Goal: Transaction & Acquisition: Download file/media

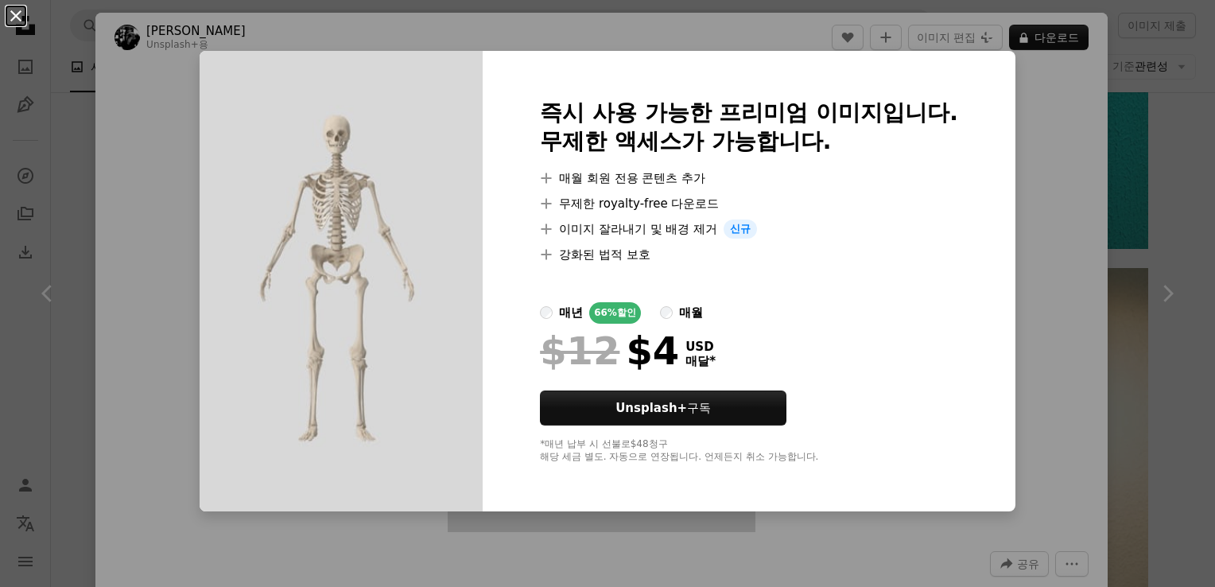
click at [19, 21] on button "An X shape" at bounding box center [15, 15] width 19 height 19
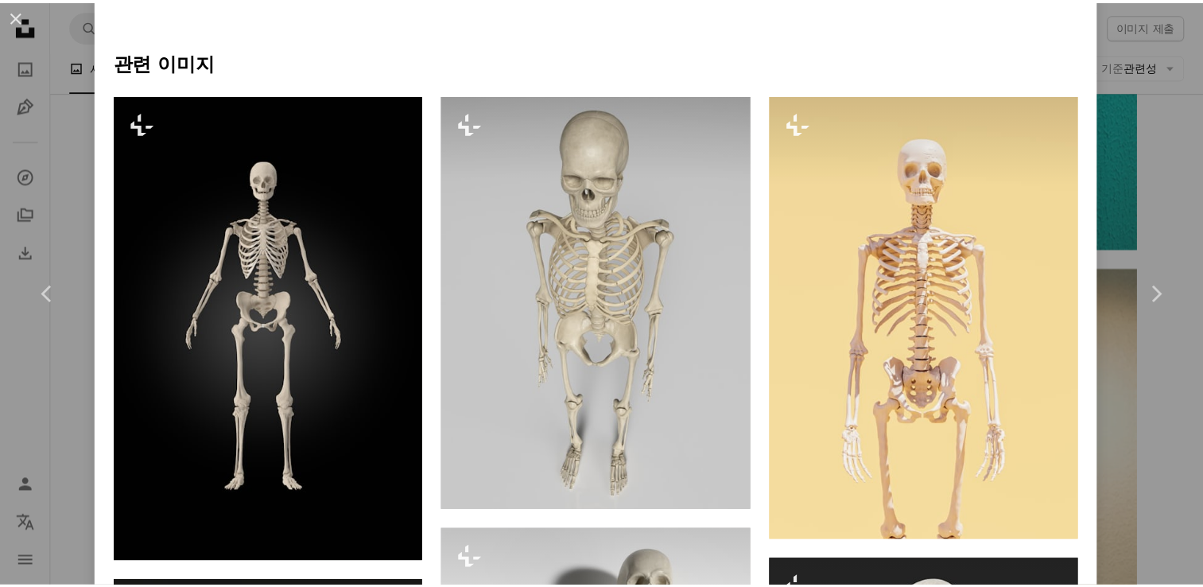
scroll to position [1037, 0]
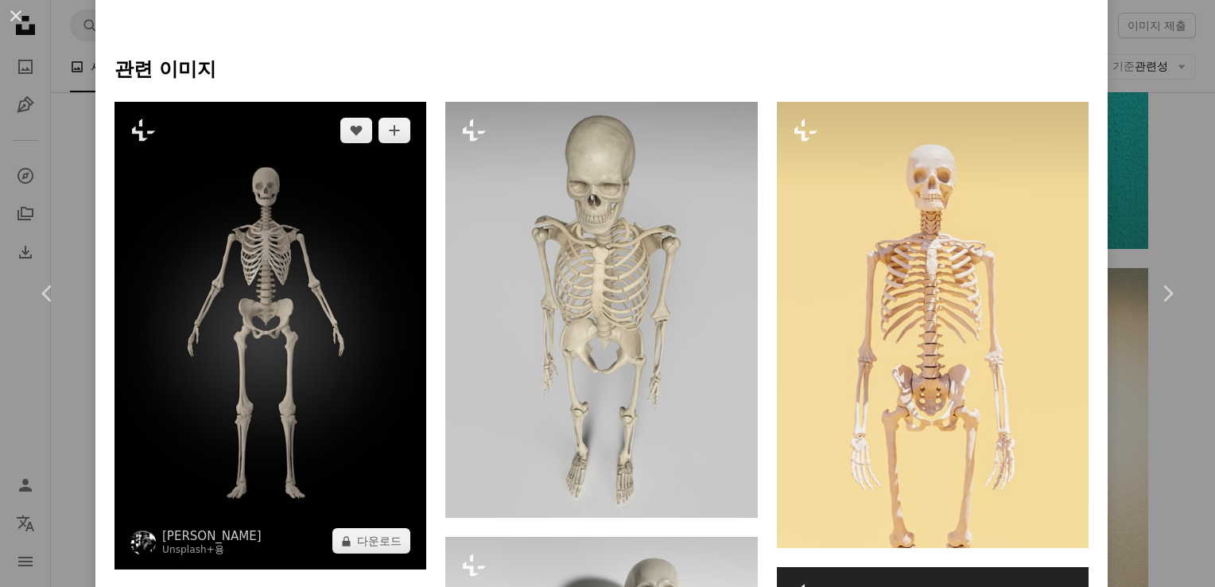
click at [267, 310] on img at bounding box center [270, 335] width 312 height 467
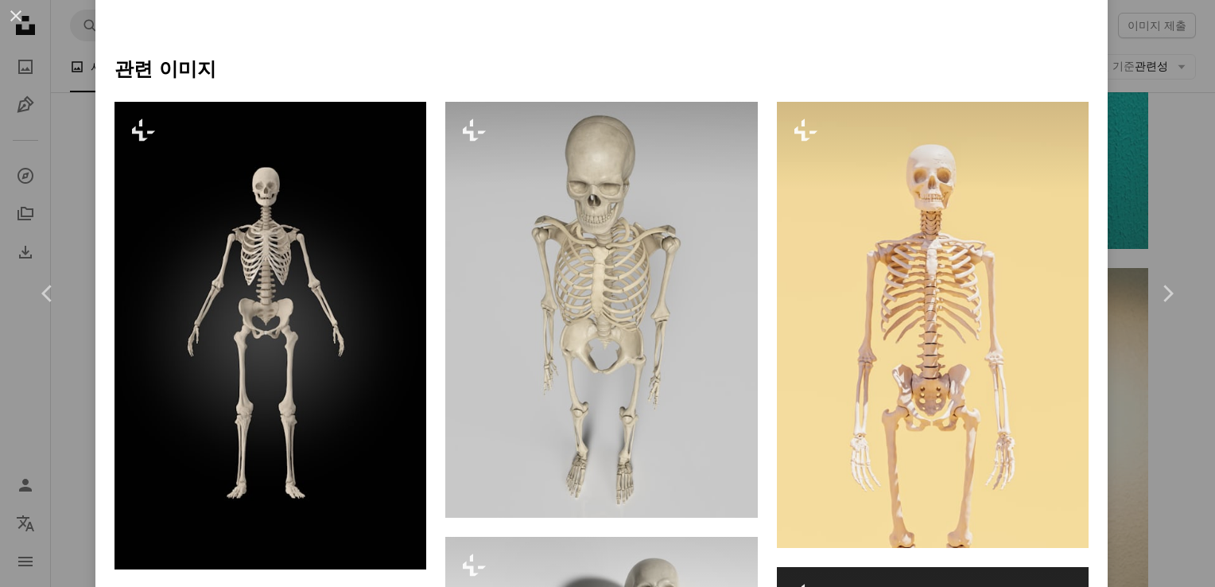
click at [9, 11] on button "An X shape" at bounding box center [15, 15] width 19 height 19
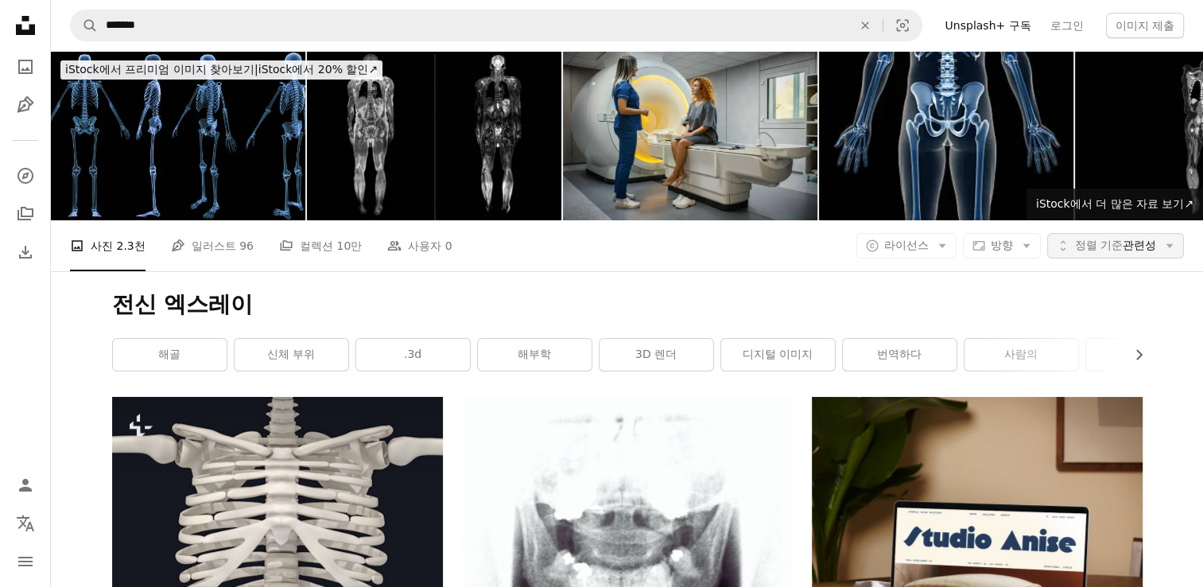
click at [1150, 250] on span "정렬 기준 관련성" at bounding box center [1115, 246] width 81 height 16
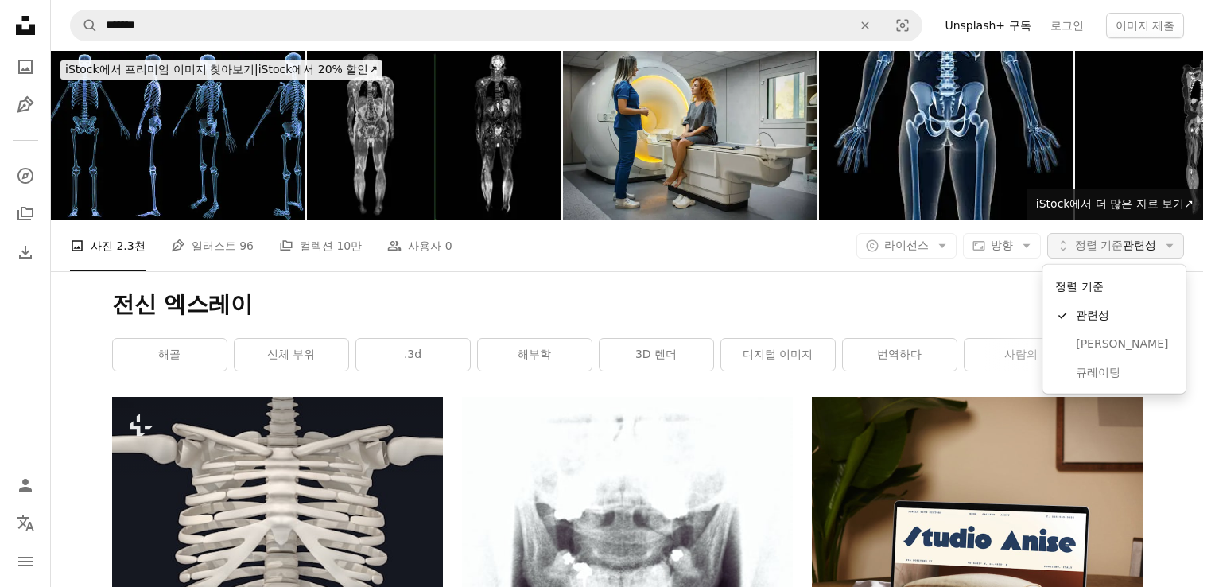
click at [1150, 250] on span "정렬 기준 관련성" at bounding box center [1115, 246] width 81 height 16
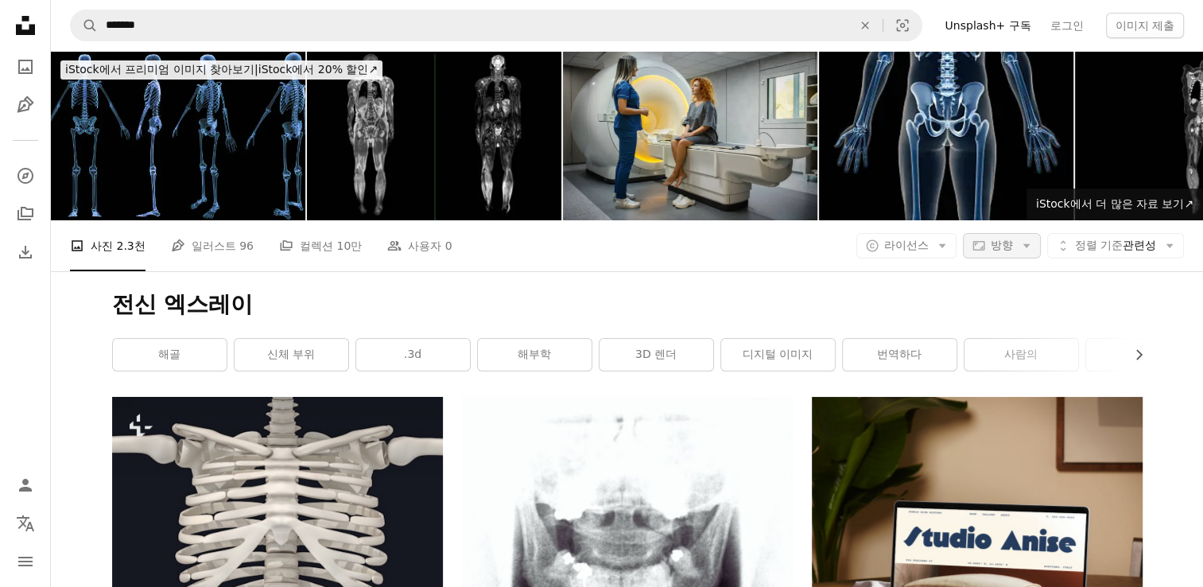
click at [1022, 245] on icon "button" at bounding box center [1025, 246] width 7 height 4
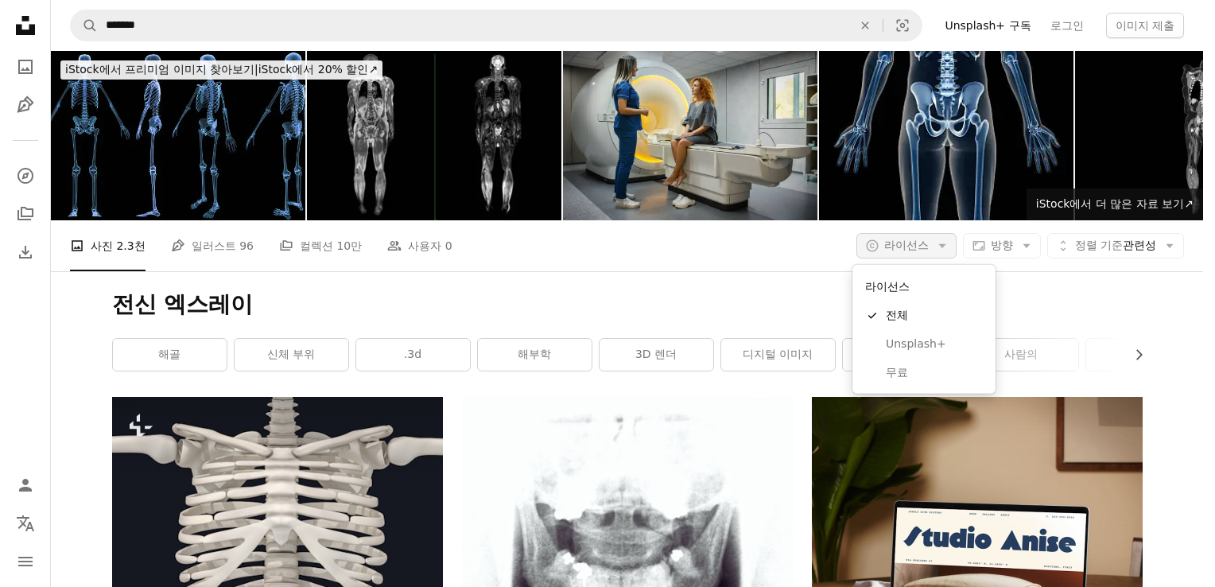
click at [928, 250] on button "A copyright icon © 라이선스 Arrow down" at bounding box center [906, 245] width 100 height 25
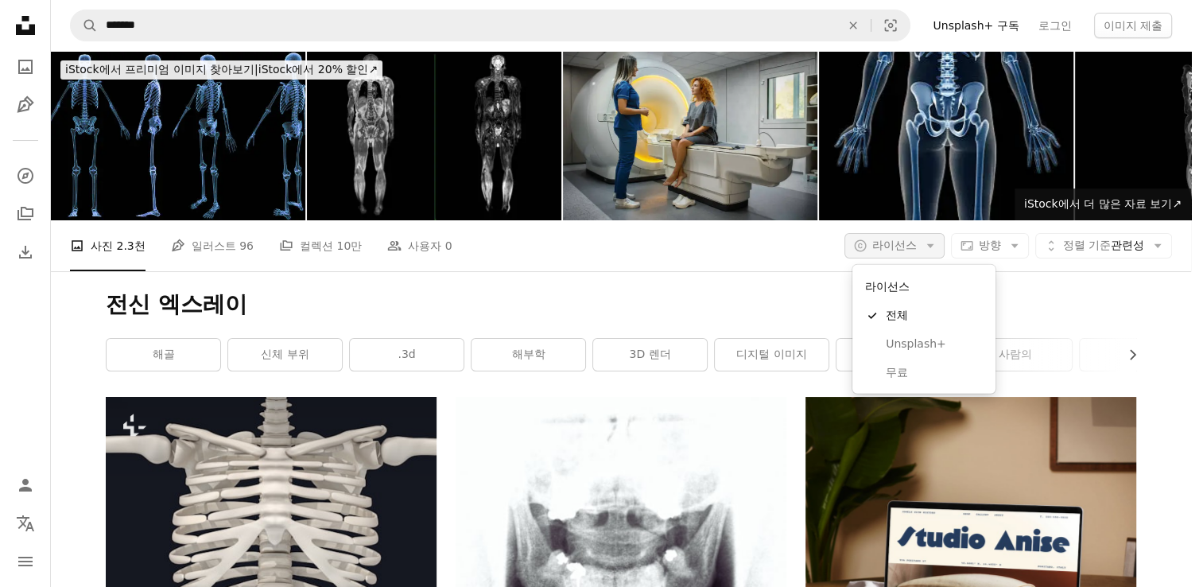
click at [915, 251] on span "라이선스" at bounding box center [894, 244] width 45 height 13
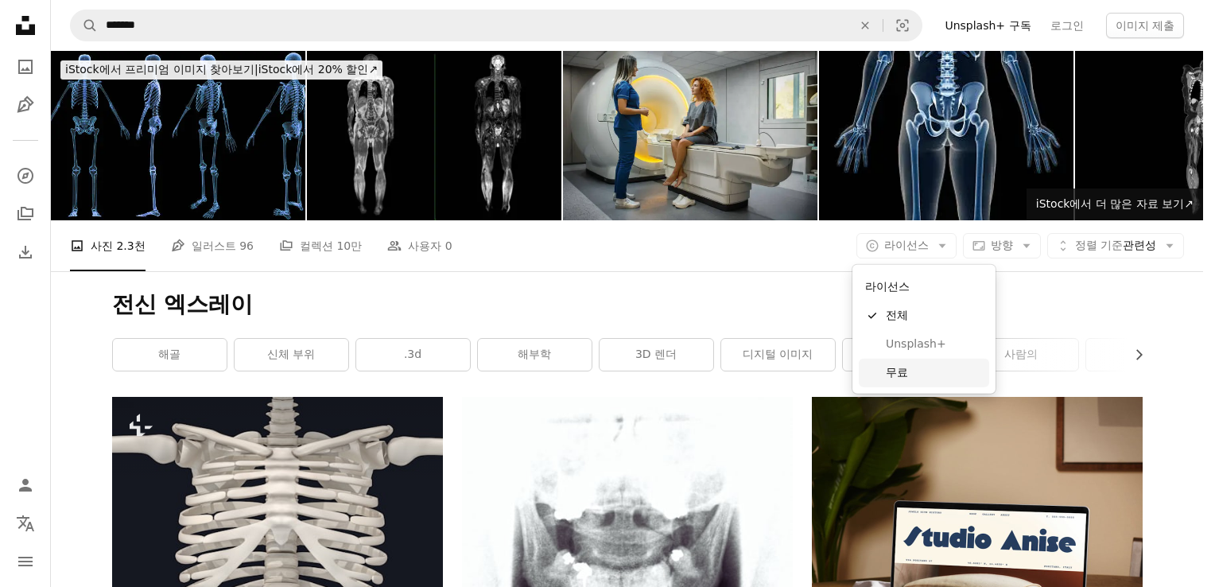
click at [893, 368] on span "무료" at bounding box center [934, 373] width 97 height 16
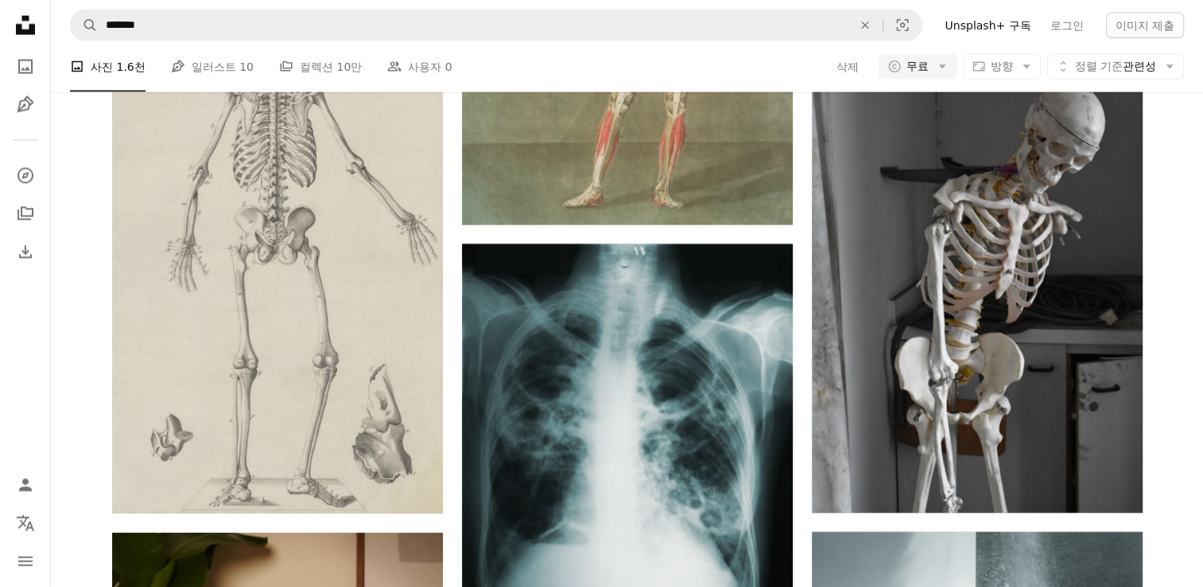
scroll to position [3621, 0]
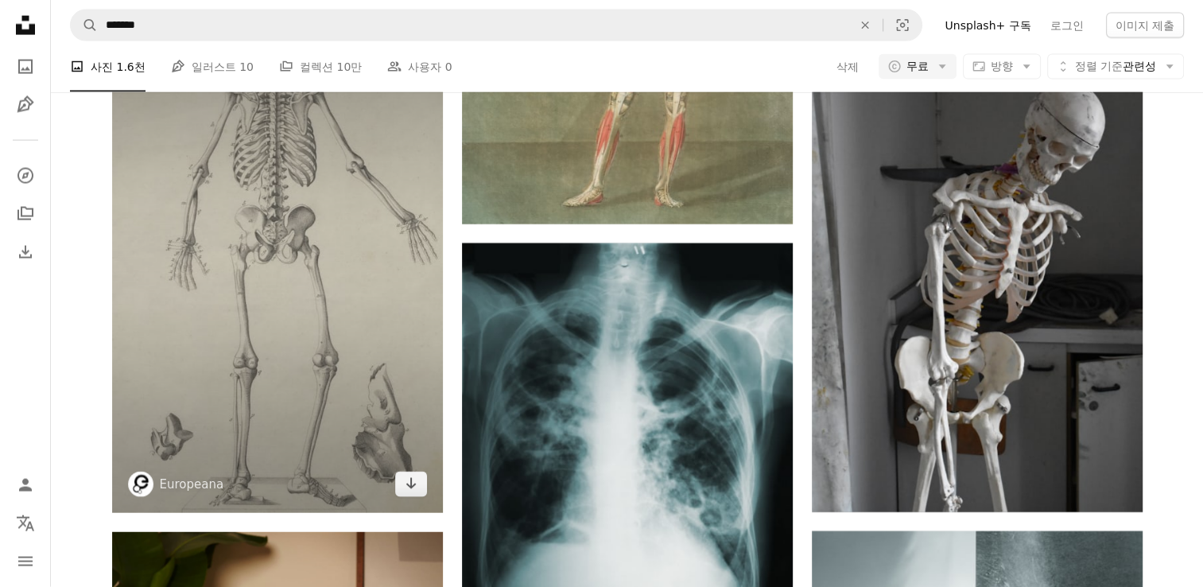
click at [248, 298] on img at bounding box center [277, 254] width 331 height 515
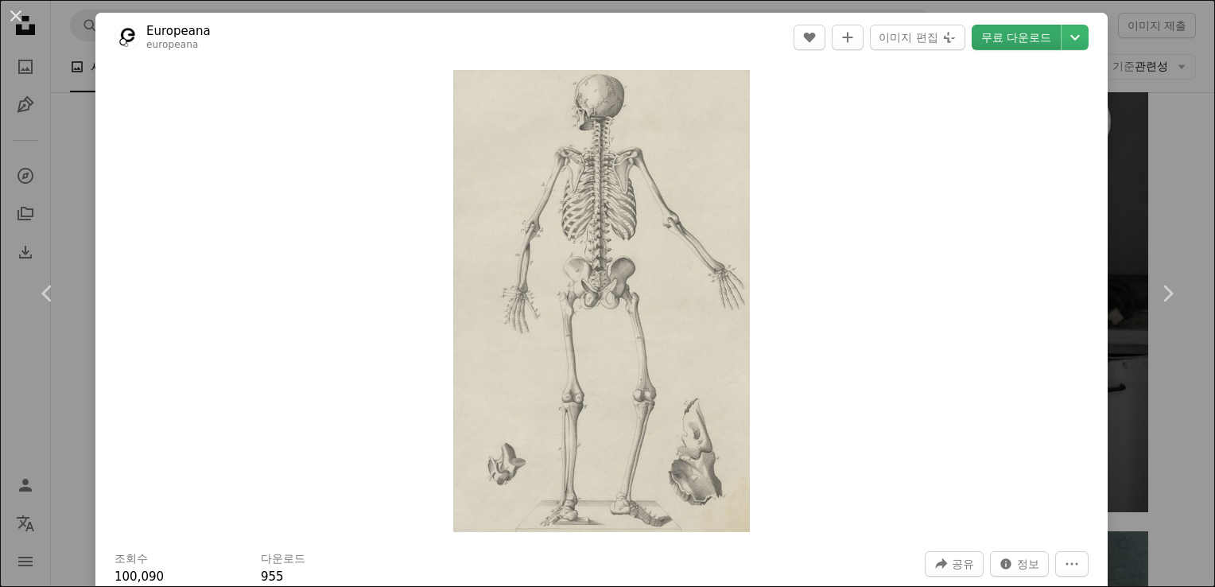
click at [1034, 40] on link "무료 다운로드" at bounding box center [1015, 37] width 89 height 25
click at [663, 37] on header "Europeana europeana A heart A plus sign 이미지 편집 Plus sign for Unsplash+ 무료 다운로드 …" at bounding box center [601, 37] width 1012 height 49
click at [16, 25] on button "An X shape" at bounding box center [15, 15] width 19 height 19
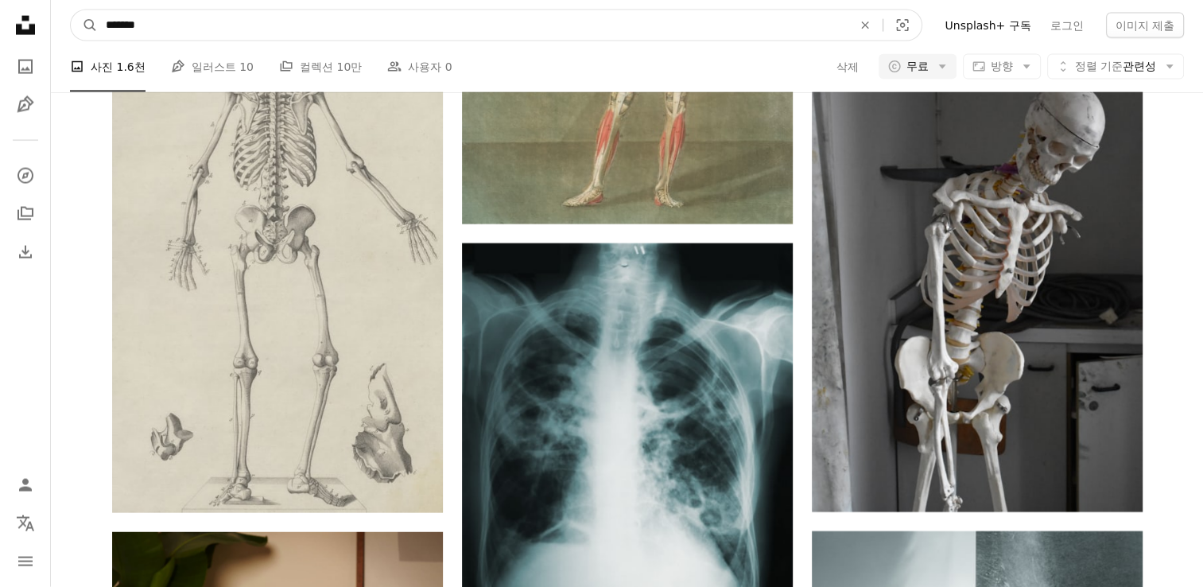
drag, startPoint x: 219, startPoint y: 24, endPoint x: 3, endPoint y: 5, distance: 217.1
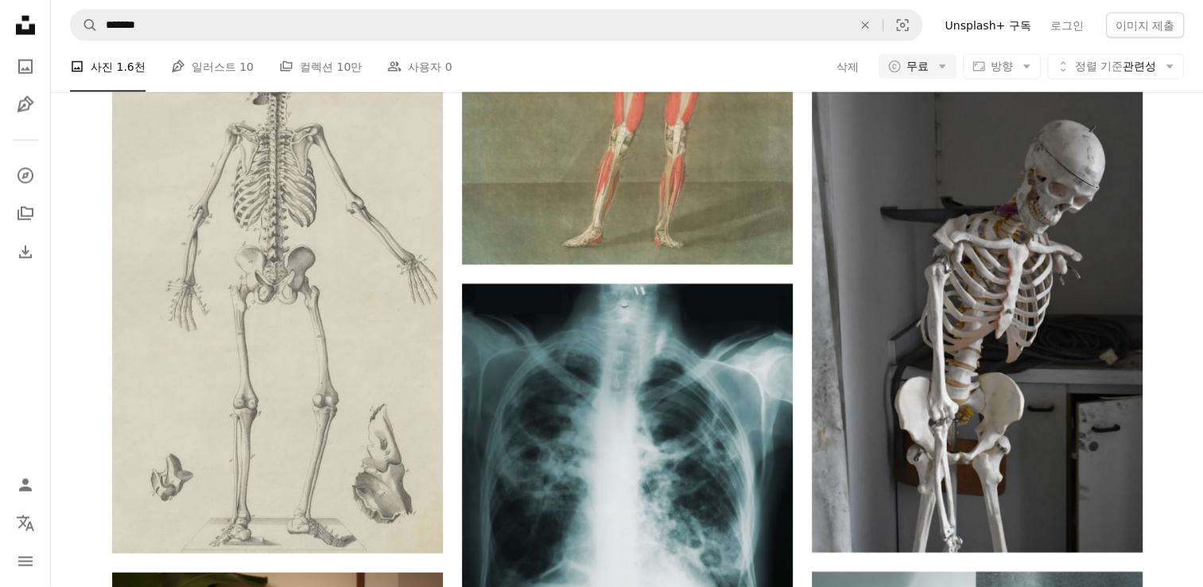
click at [3, 5] on nav "Unsplash logo Unsplash 홈 A photo Pen Tool A compass A stack of folders Download…" at bounding box center [25, 293] width 51 height 587
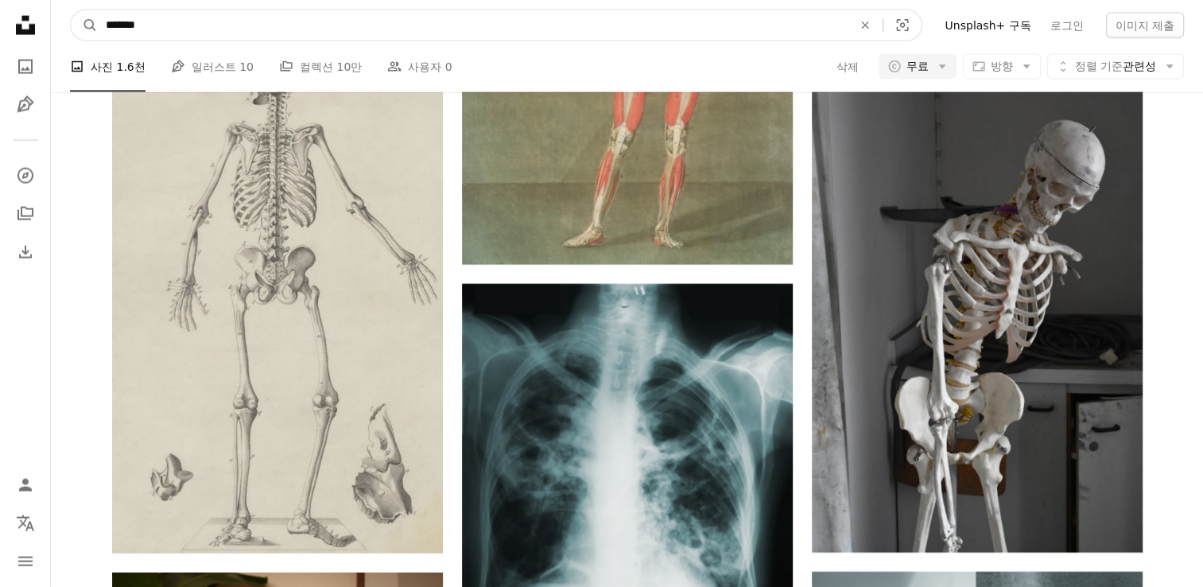
scroll to position [3386, 0]
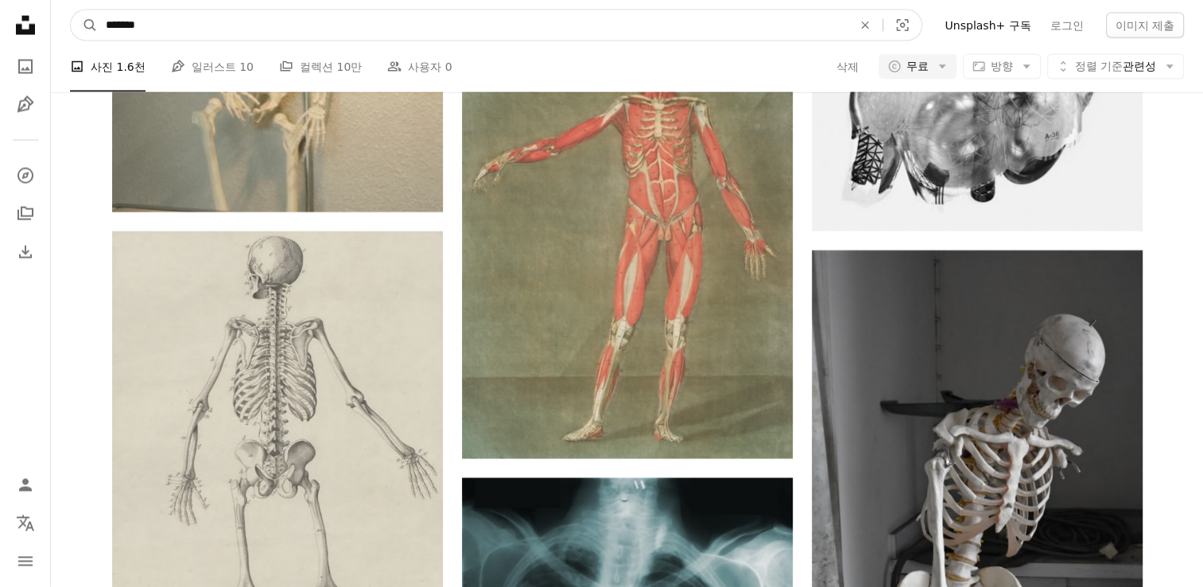
drag, startPoint x: 188, startPoint y: 26, endPoint x: -3, endPoint y: -18, distance: 196.7
type input "*"
type input "*******"
click button "A magnifying glass" at bounding box center [84, 25] width 27 height 30
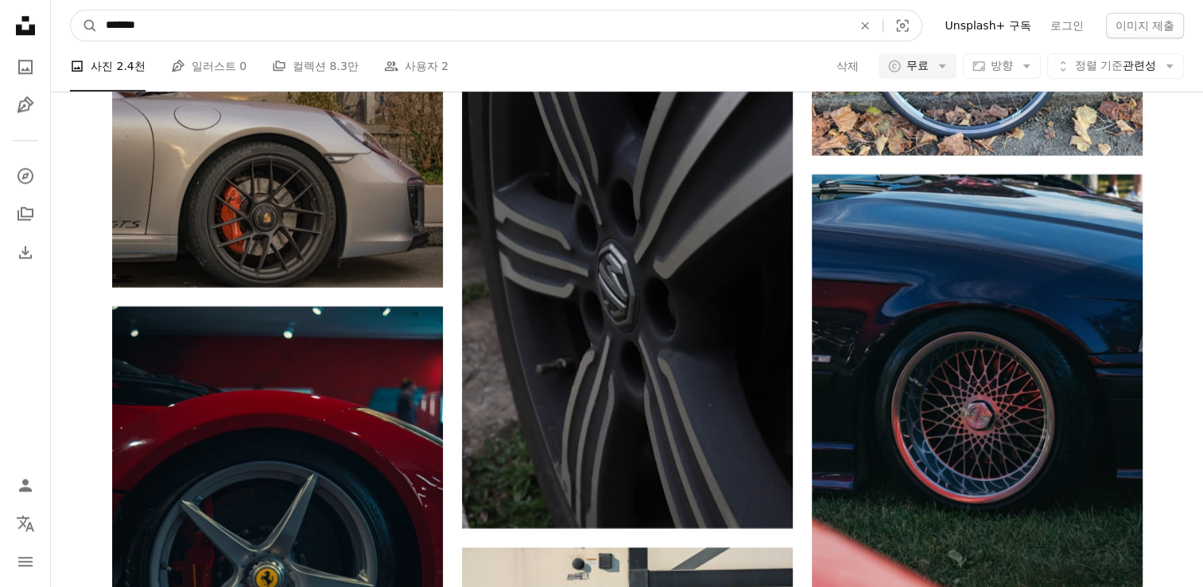
drag, startPoint x: 191, startPoint y: 32, endPoint x: -3, endPoint y: -27, distance: 202.7
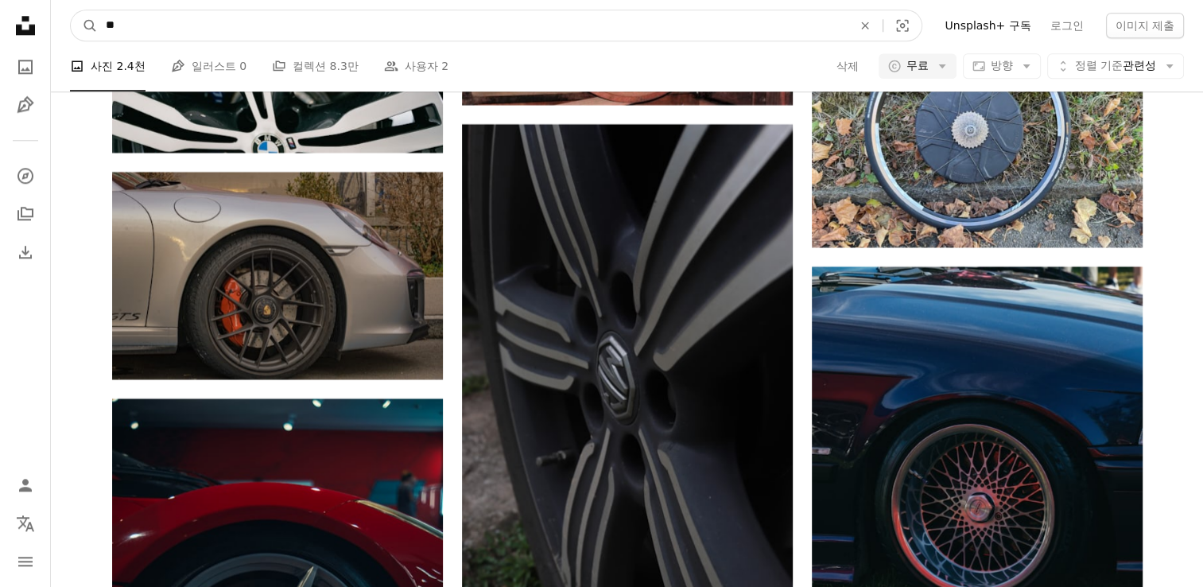
type input "**"
click button "A magnifying glass" at bounding box center [84, 25] width 27 height 30
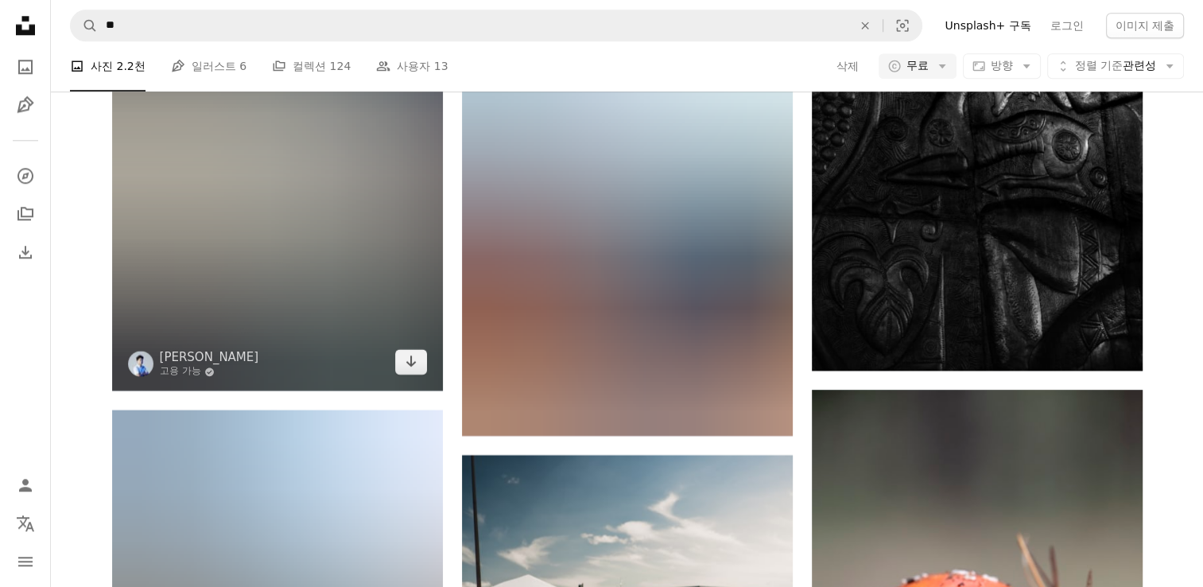
scroll to position [7787, 0]
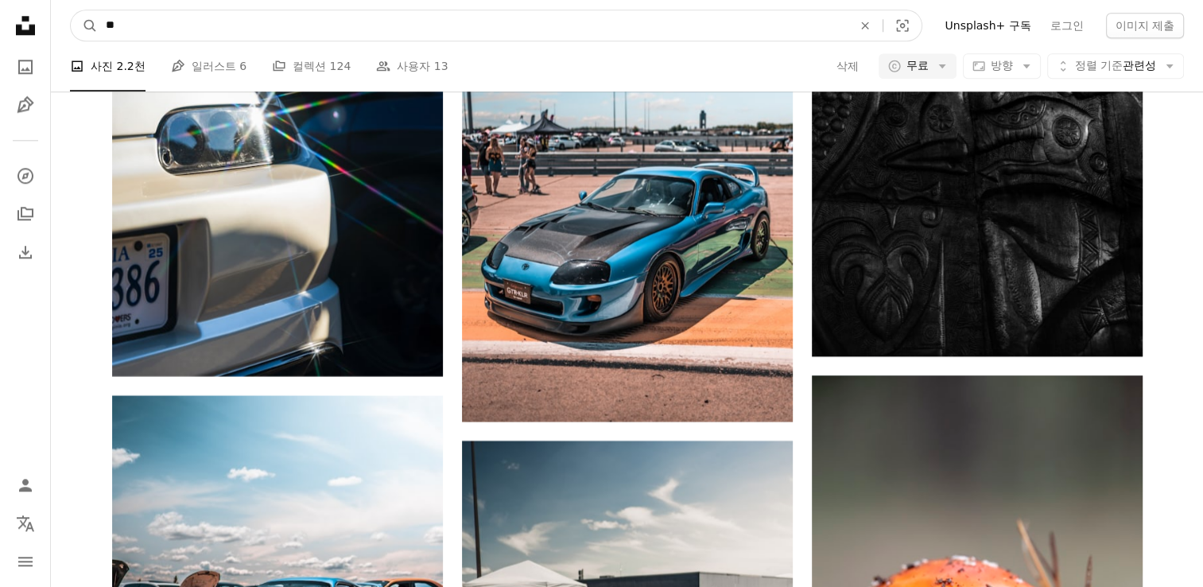
click at [102, 25] on input "**" at bounding box center [473, 25] width 750 height 30
type input "******"
click button "A magnifying glass" at bounding box center [84, 25] width 27 height 30
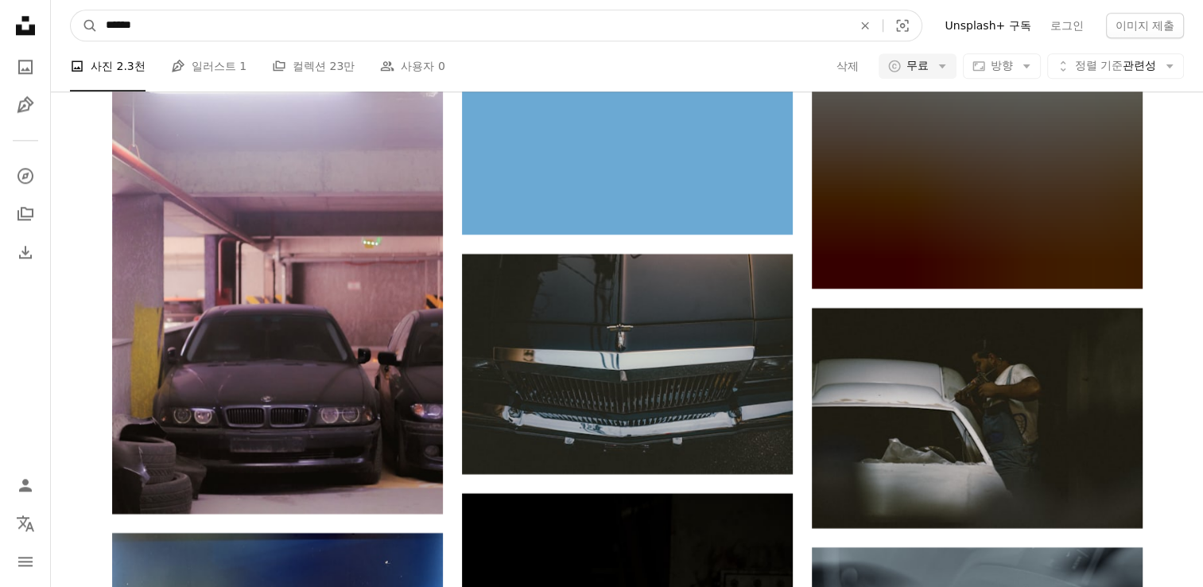
scroll to position [13825, 0]
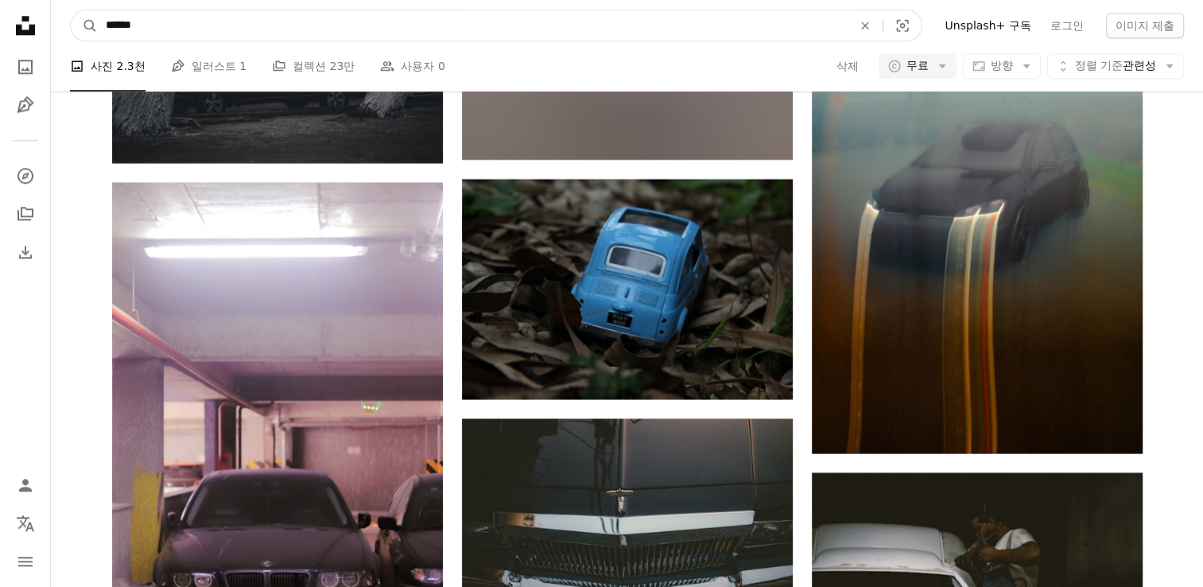
drag, startPoint x: 226, startPoint y: 18, endPoint x: -3, endPoint y: -43, distance: 237.0
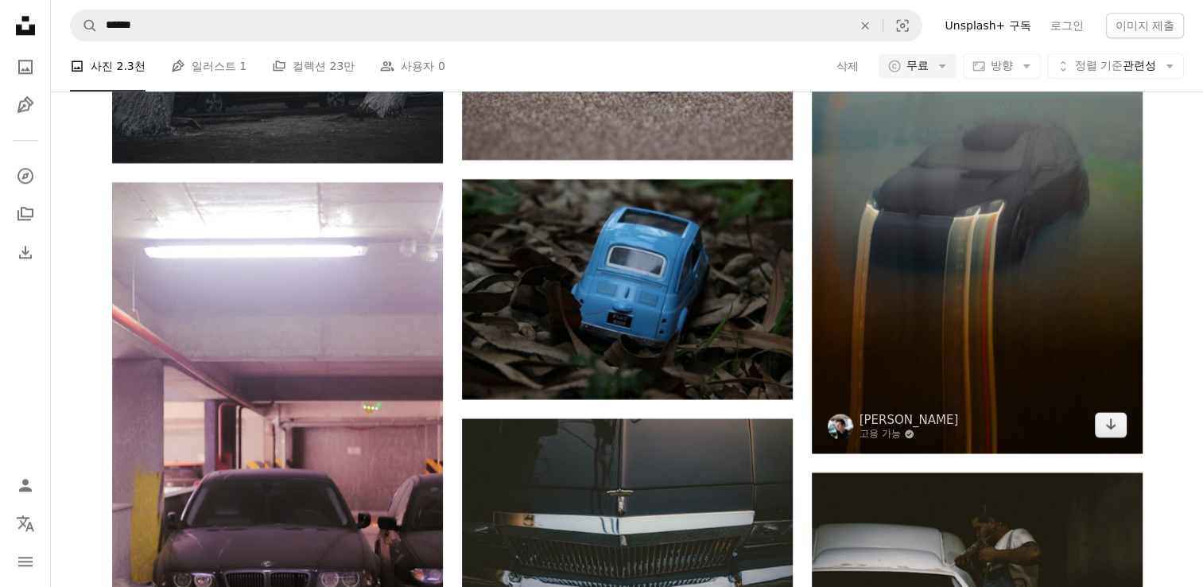
click at [962, 122] on img at bounding box center [977, 205] width 331 height 496
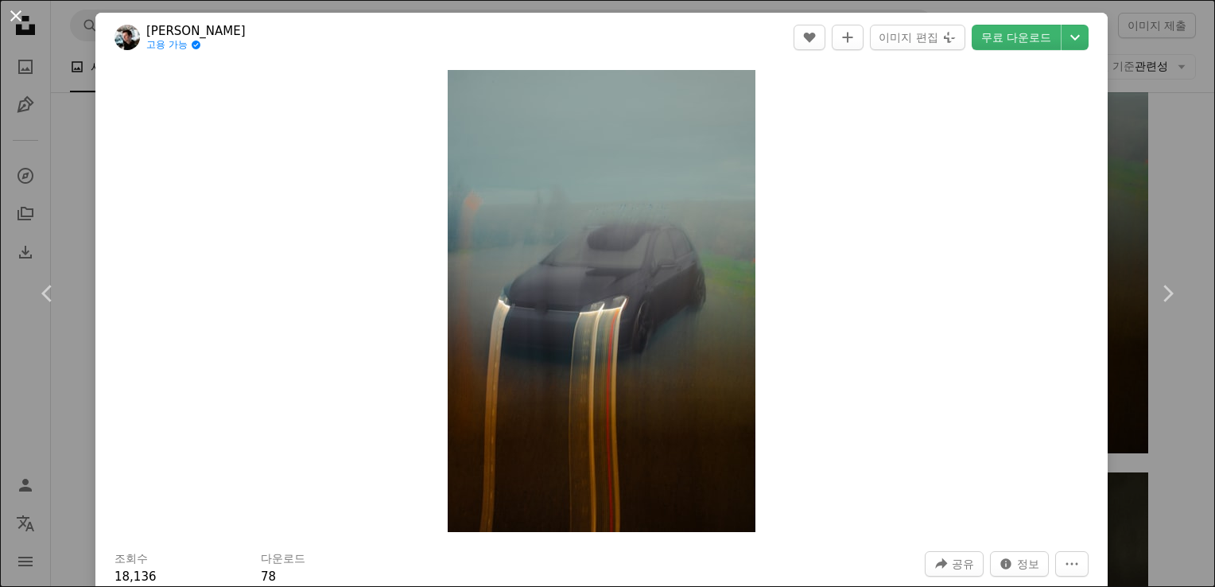
click at [14, 13] on button "An X shape" at bounding box center [15, 15] width 19 height 19
